Goal: Information Seeking & Learning: Learn about a topic

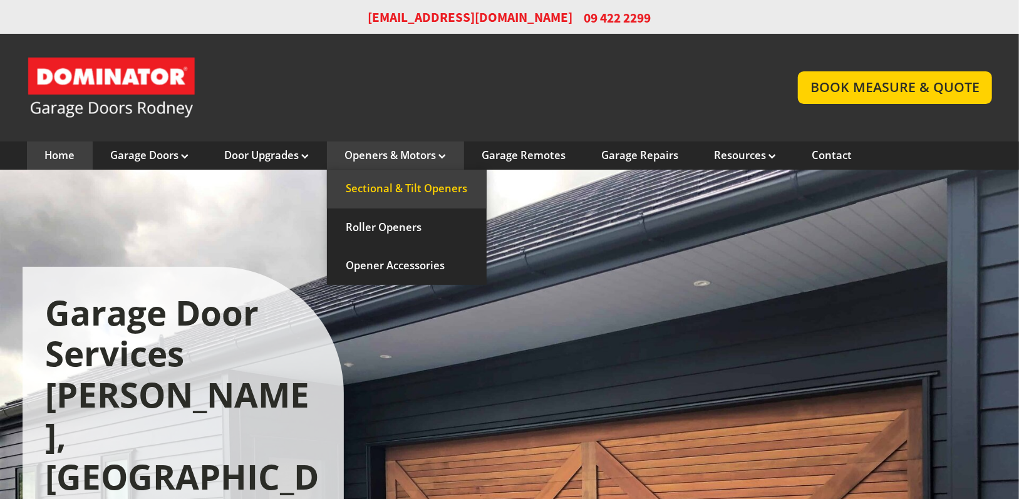
click at [394, 199] on link "Sectional & Tilt Openers" at bounding box center [407, 189] width 160 height 38
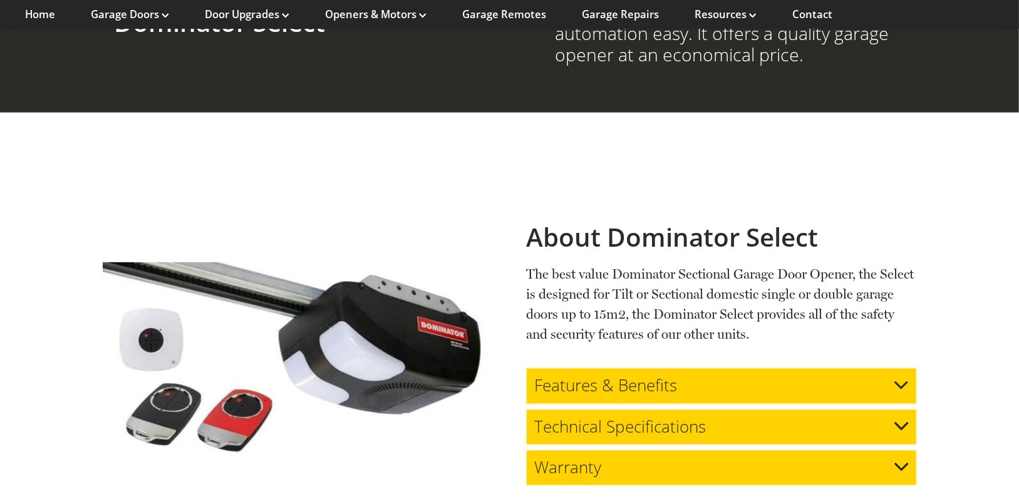
scroll to position [1036, 0]
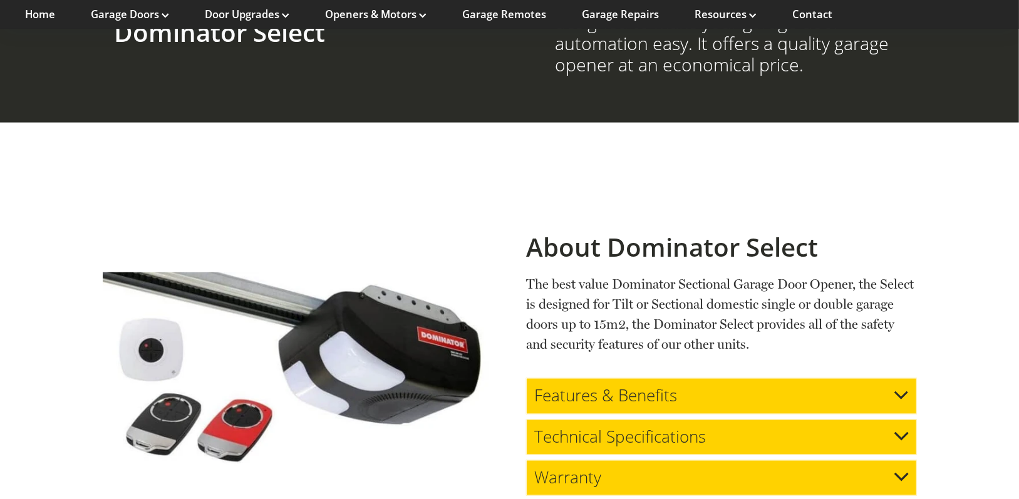
scroll to position [1060, 0]
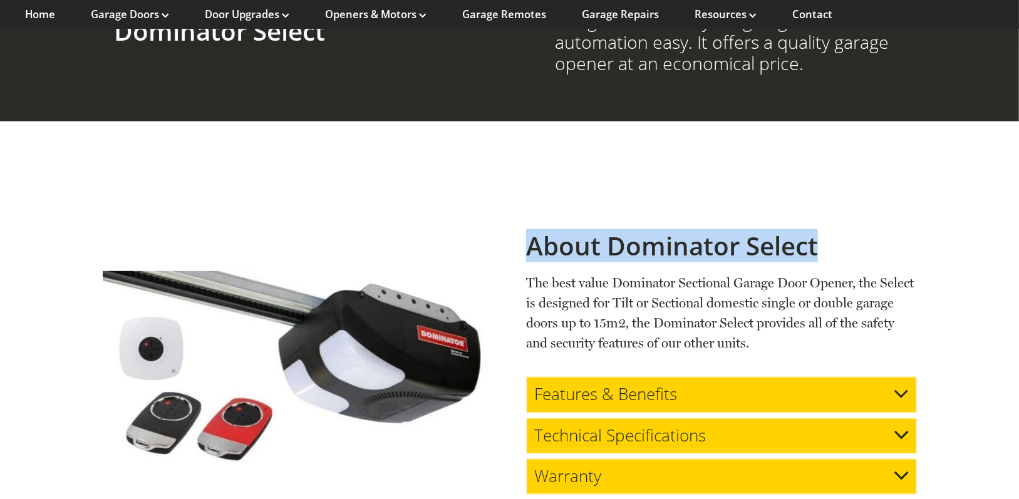
drag, startPoint x: 816, startPoint y: 201, endPoint x: 523, endPoint y: 204, distance: 293.2
click at [523, 211] on div "About Dominator Select The best value Dominator Sectional Garage Door Opener, t…" at bounding box center [510, 369] width 815 height 316
copy h2 "About Dominator Select"
